Goal: Information Seeking & Learning: Learn about a topic

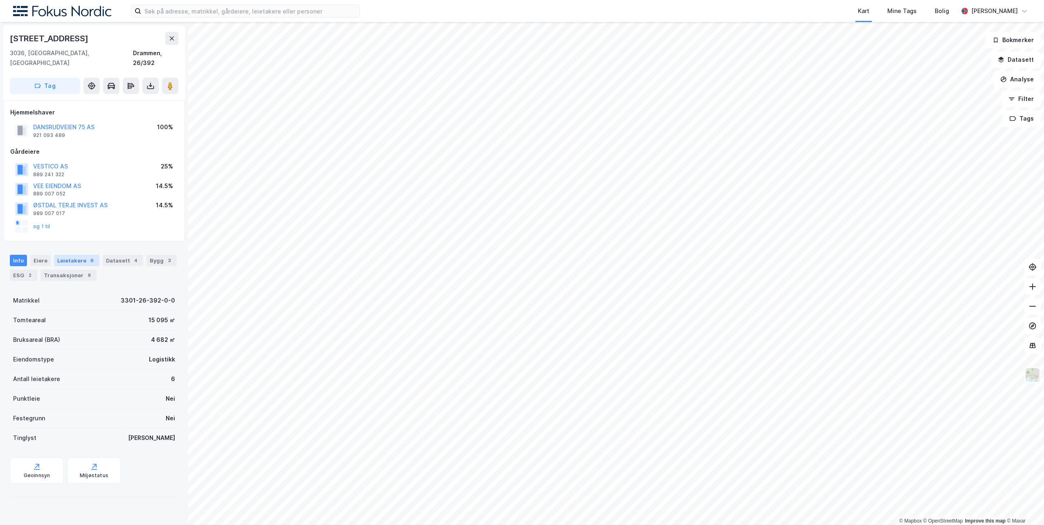
click at [72, 255] on div "Leietakere 6" at bounding box center [76, 260] width 45 height 11
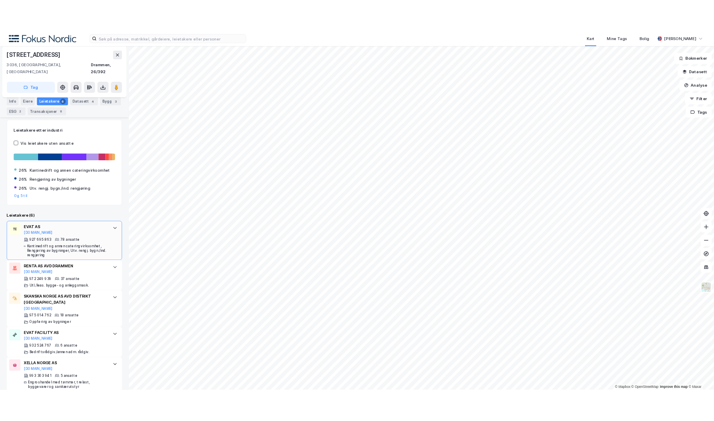
scroll to position [208, 0]
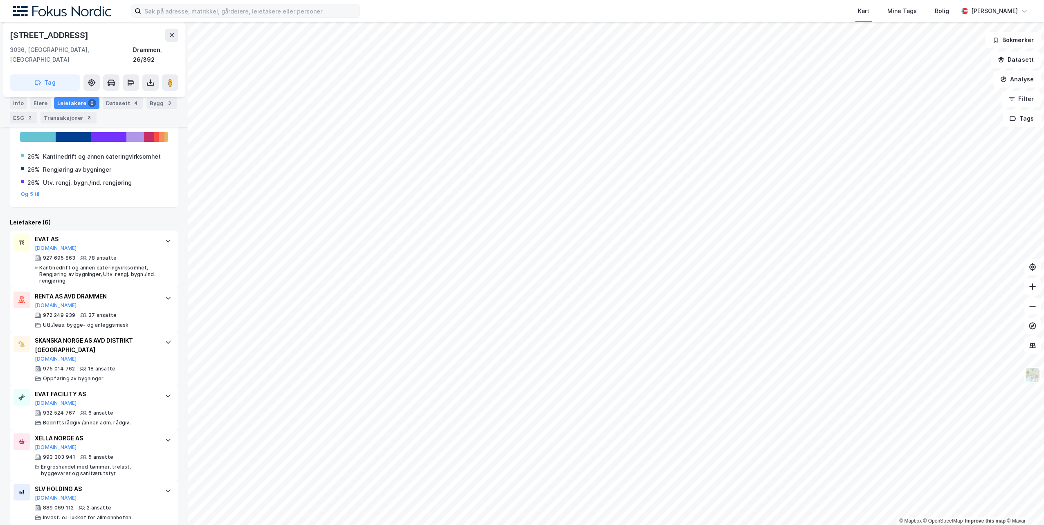
drag, startPoint x: 241, startPoint y: 2, endPoint x: 237, endPoint y: 11, distance: 9.9
click at [241, 2] on div "Kart Mine Tags Bolig [PERSON_NAME]" at bounding box center [522, 11] width 1044 height 22
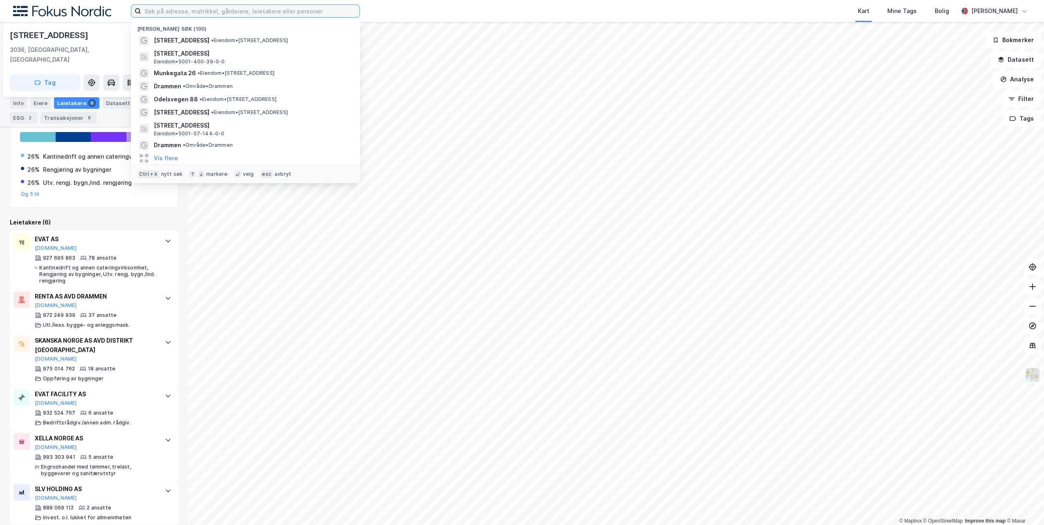
click at [237, 11] on input at bounding box center [250, 11] width 219 height 12
paste input "[STREET_ADDRESS],"
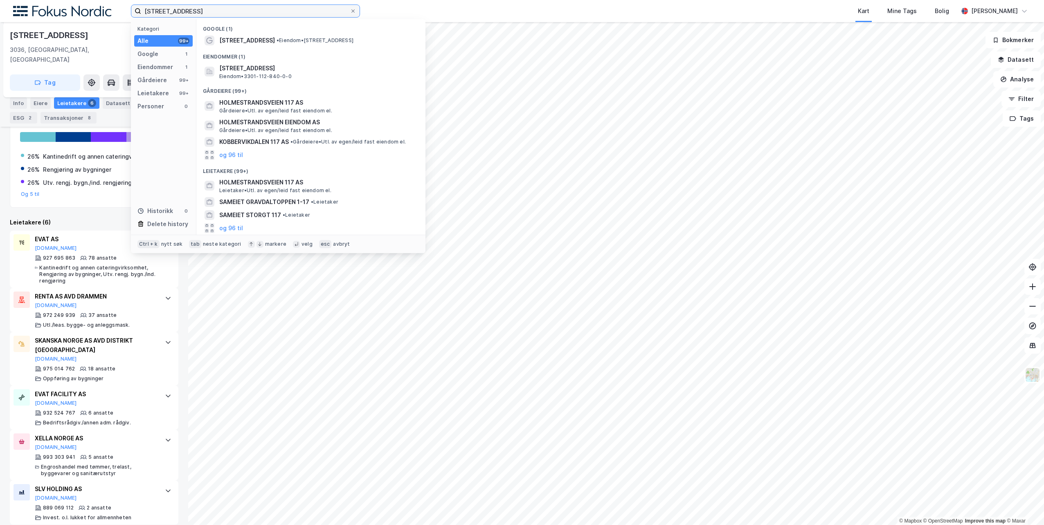
type input "[STREET_ADDRESS]"
click at [259, 39] on span "[STREET_ADDRESS]" at bounding box center [247, 41] width 56 height 10
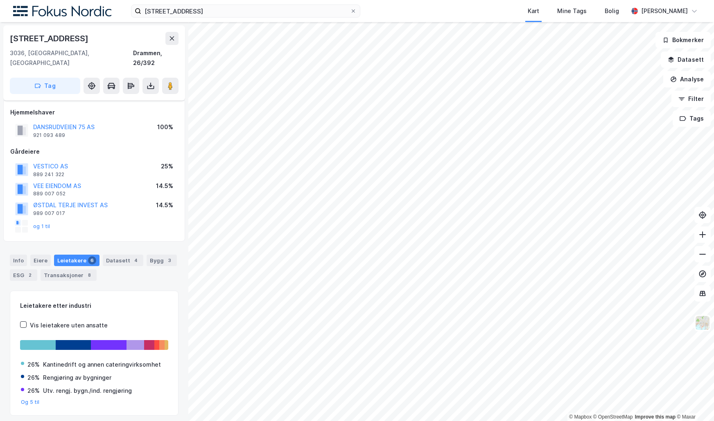
scroll to position [18, 0]
